Goal: Information Seeking & Learning: Learn about a topic

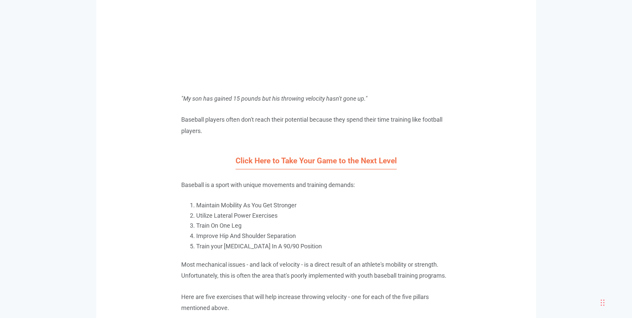
scroll to position [567, 0]
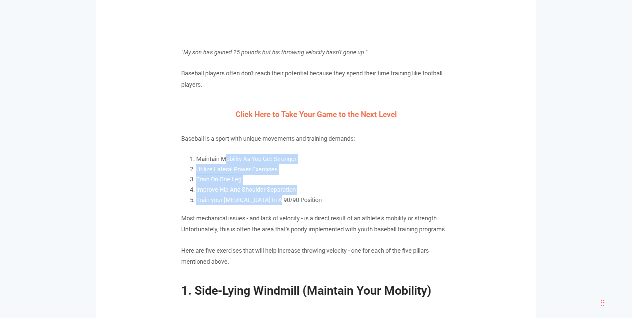
drag, startPoint x: 225, startPoint y: 159, endPoint x: 275, endPoint y: 203, distance: 66.3
click at [275, 203] on ol "Maintain Mobility As You Get Stronger Utilize Lateral Power Exercises Train On …" at bounding box center [323, 179] width 255 height 51
click at [275, 203] on li "Train your [MEDICAL_DATA] In A 90/90 Position" at bounding box center [323, 200] width 255 height 10
drag, startPoint x: 240, startPoint y: 188, endPoint x: 247, endPoint y: 200, distance: 13.7
click at [247, 200] on ol "Maintain Mobility As You Get Stronger Utilize Lateral Power Exercises Train On …" at bounding box center [323, 179] width 255 height 51
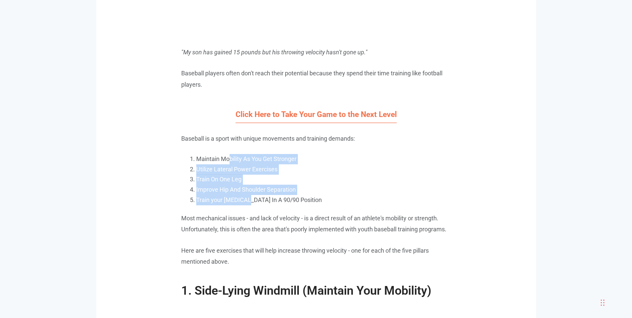
click at [247, 200] on li "Train your [MEDICAL_DATA] In A 90/90 Position" at bounding box center [323, 200] width 255 height 10
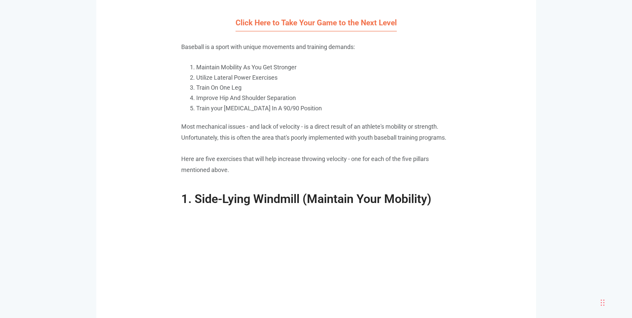
scroll to position [533, 0]
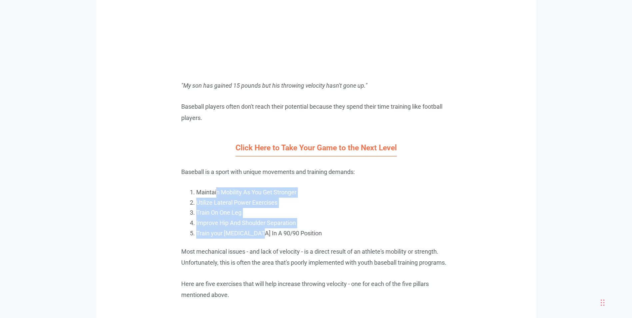
drag, startPoint x: 217, startPoint y: 193, endPoint x: 257, endPoint y: 233, distance: 55.8
click at [257, 233] on ol "Maintain Mobility As You Get Stronger Utilize Lateral Power Exercises Train On …" at bounding box center [323, 212] width 255 height 51
drag, startPoint x: 255, startPoint y: 230, endPoint x: 242, endPoint y: 209, distance: 24.2
click at [242, 209] on li "Train On One Leg" at bounding box center [323, 213] width 255 height 10
drag, startPoint x: 240, startPoint y: 191, endPoint x: 249, endPoint y: 232, distance: 42.2
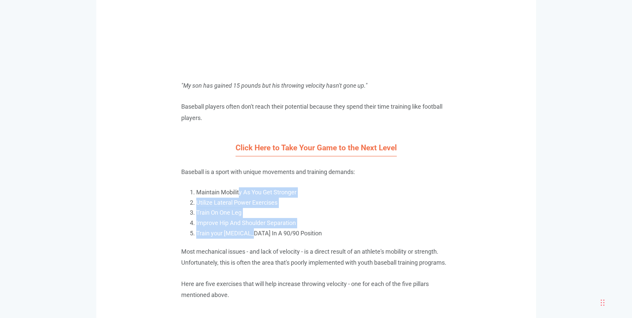
click at [249, 232] on ol "Maintain Mobility As You Get Stronger Utilize Lateral Power Exercises Train On …" at bounding box center [323, 212] width 255 height 51
click at [249, 232] on li "Train your [MEDICAL_DATA] In A 90/90 Position" at bounding box center [323, 233] width 255 height 10
drag, startPoint x: 234, startPoint y: 190, endPoint x: 263, endPoint y: 235, distance: 53.7
click at [263, 235] on ol "Maintain Mobility As You Get Stronger Utilize Lateral Power Exercises Train On …" at bounding box center [323, 212] width 255 height 51
click at [263, 235] on li "Train your [MEDICAL_DATA] In A 90/90 Position" at bounding box center [323, 233] width 255 height 10
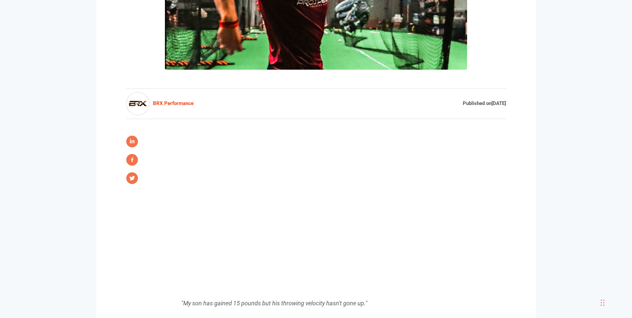
scroll to position [400, 0]
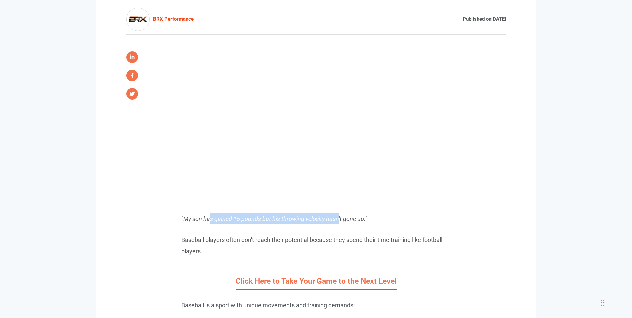
drag, startPoint x: 209, startPoint y: 221, endPoint x: 338, endPoint y: 223, distance: 129.0
click at [338, 223] on p ""My son has gained 15 pounds but his throwing velocity hasn't gone up."" at bounding box center [316, 218] width 270 height 11
drag, startPoint x: 339, startPoint y: 224, endPoint x: 346, endPoint y: 238, distance: 16.0
click at [346, 238] on p "Baseball players often don't reach their potential because they spend their tim…" at bounding box center [316, 245] width 270 height 22
click at [279, 236] on p "Baseball players often don't reach their potential because they spend their tim…" at bounding box center [316, 245] width 270 height 22
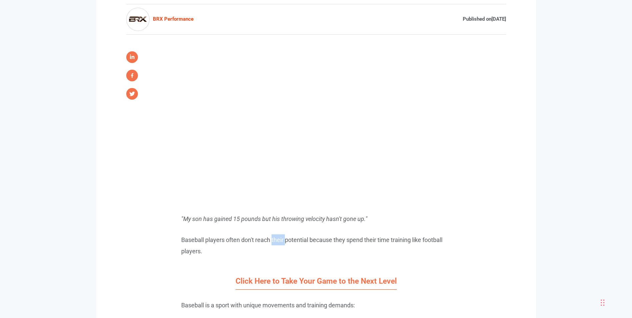
click at [279, 236] on p "Baseball players often don't reach their potential because they spend their tim…" at bounding box center [316, 245] width 270 height 22
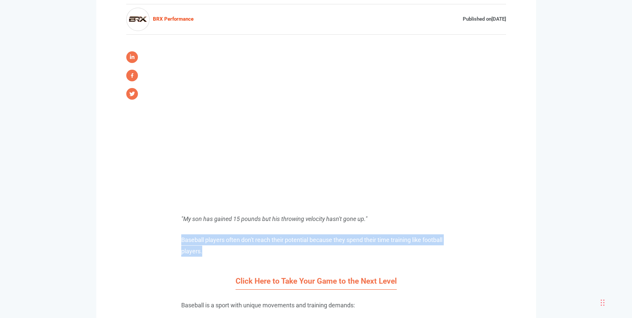
drag, startPoint x: 279, startPoint y: 236, endPoint x: 287, endPoint y: 244, distance: 11.6
click at [287, 244] on p "Baseball players often don't reach their potential because they spend their tim…" at bounding box center [316, 245] width 270 height 22
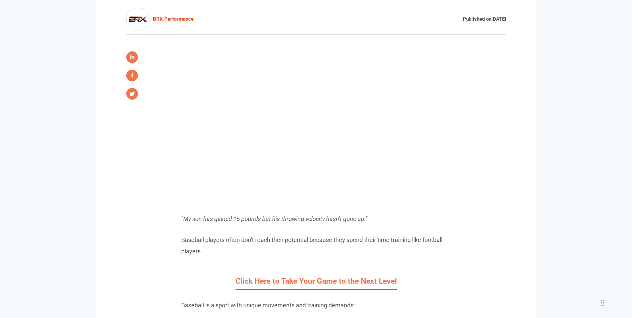
click at [287, 241] on p "Baseball players often don't reach their potential because they spend their tim…" at bounding box center [316, 245] width 270 height 22
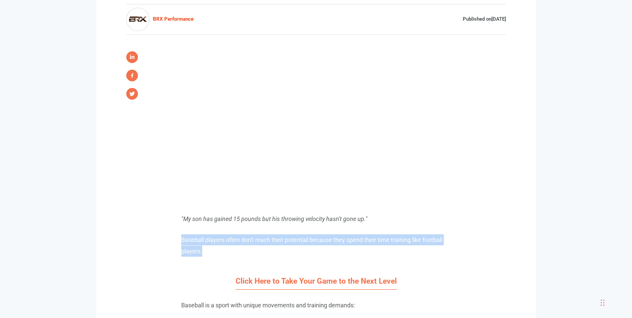
drag, startPoint x: 287, startPoint y: 241, endPoint x: 290, endPoint y: 252, distance: 11.1
click at [290, 252] on p "Baseball players often don't reach their potential because they spend their tim…" at bounding box center [316, 245] width 270 height 22
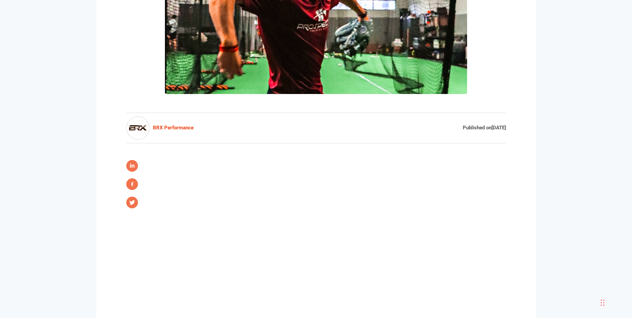
scroll to position [333, 0]
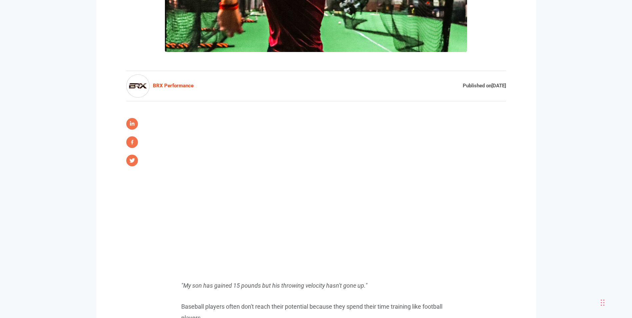
click at [278, 285] on em ""My son has gained 15 pounds but his throwing velocity hasn't gone up."" at bounding box center [274, 285] width 186 height 7
drag, startPoint x: 278, startPoint y: 285, endPoint x: 288, endPoint y: 305, distance: 22.7
click at [288, 305] on p "Baseball players often don't reach their potential because they spend their tim…" at bounding box center [316, 312] width 270 height 22
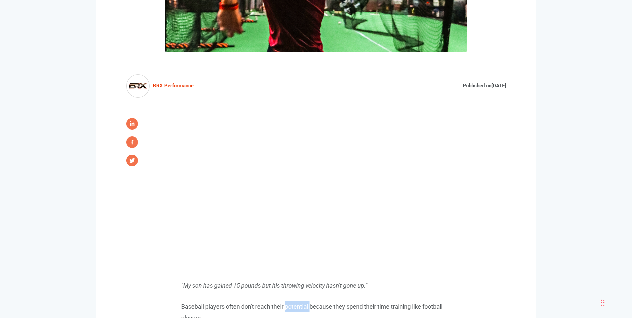
click at [288, 305] on p "Baseball players often don't reach their potential because they spend their tim…" at bounding box center [316, 312] width 270 height 22
click at [284, 308] on p "Baseball players often don't reach their potential because they spend their tim…" at bounding box center [316, 312] width 270 height 22
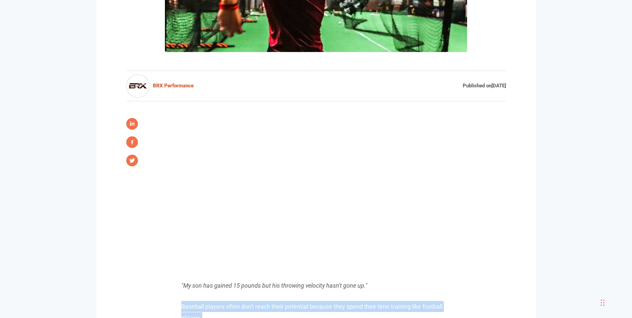
click at [284, 308] on p "Baseball players often don't reach their potential because they spend their tim…" at bounding box center [316, 312] width 270 height 22
click at [284, 306] on p "Baseball players often don't reach their potential because they spend their tim…" at bounding box center [316, 312] width 270 height 22
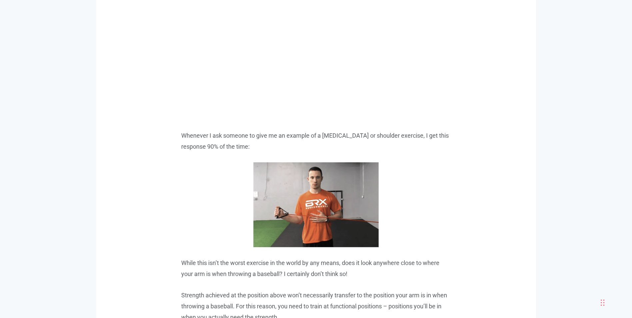
scroll to position [2366, 0]
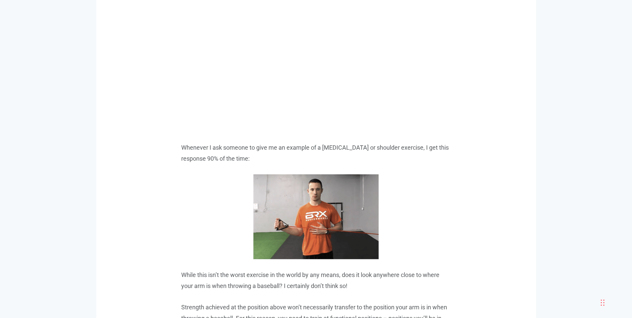
scroll to position [2499, 0]
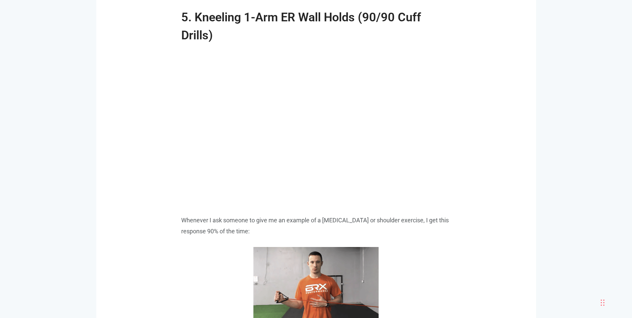
scroll to position [2399, 0]
